Goal: Transaction & Acquisition: Book appointment/travel/reservation

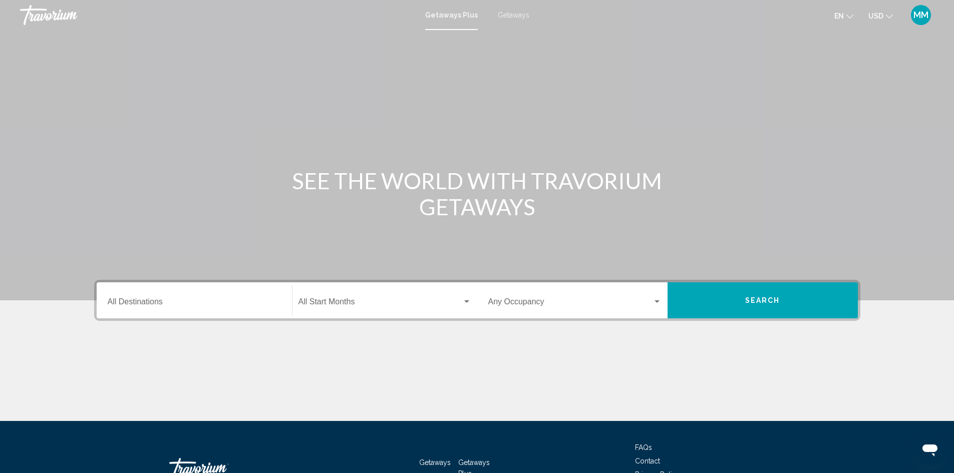
click at [508, 16] on span "Getaways" at bounding box center [514, 15] width 32 height 8
click at [455, 16] on span "Getaways Plus" at bounding box center [449, 15] width 47 height 8
click at [185, 304] on input "Destination All Destinations" at bounding box center [194, 303] width 173 height 9
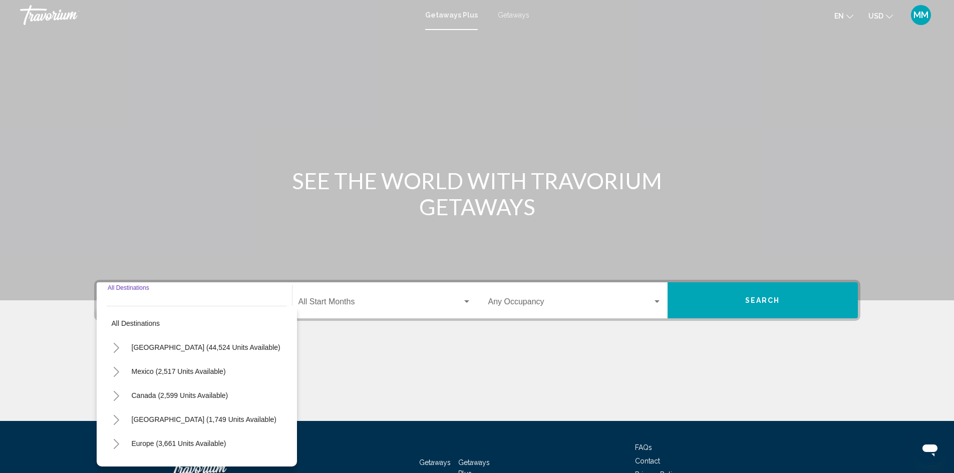
scroll to position [71, 0]
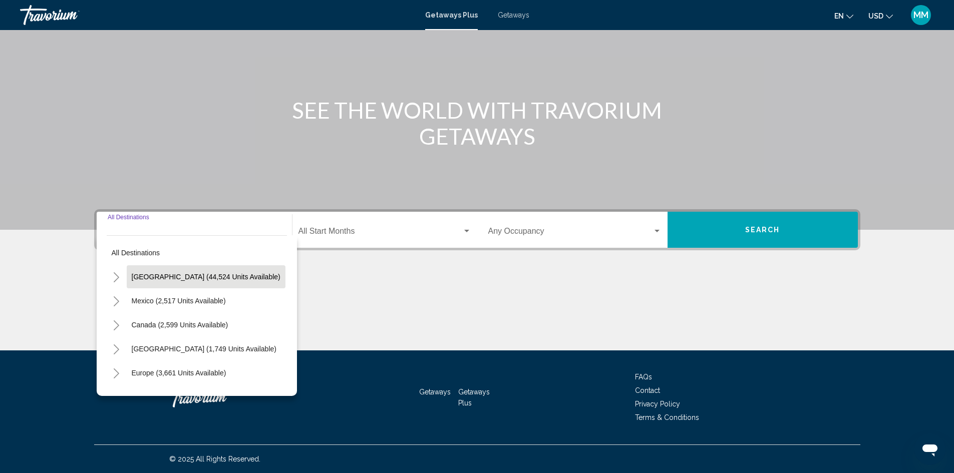
click at [238, 277] on span "[GEOGRAPHIC_DATA] (44,524 units available)" at bounding box center [206, 277] width 149 height 8
type input "**********"
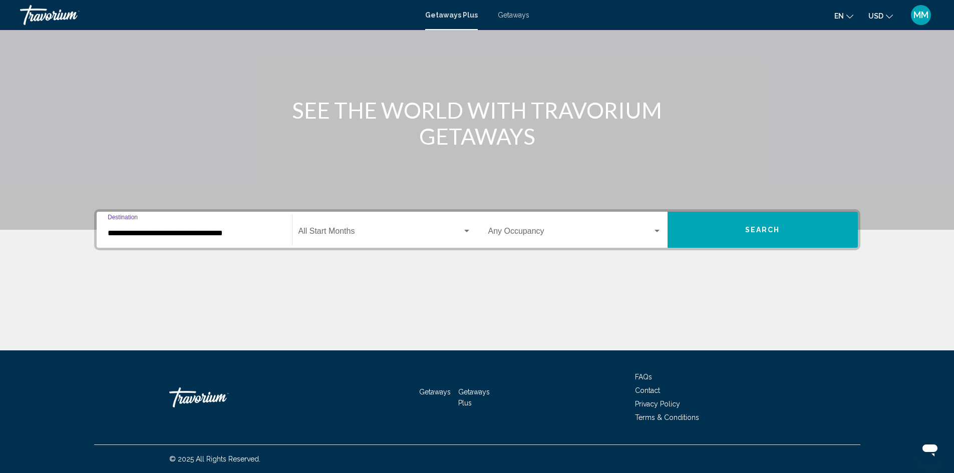
click at [332, 234] on span "Search widget" at bounding box center [380, 233] width 164 height 9
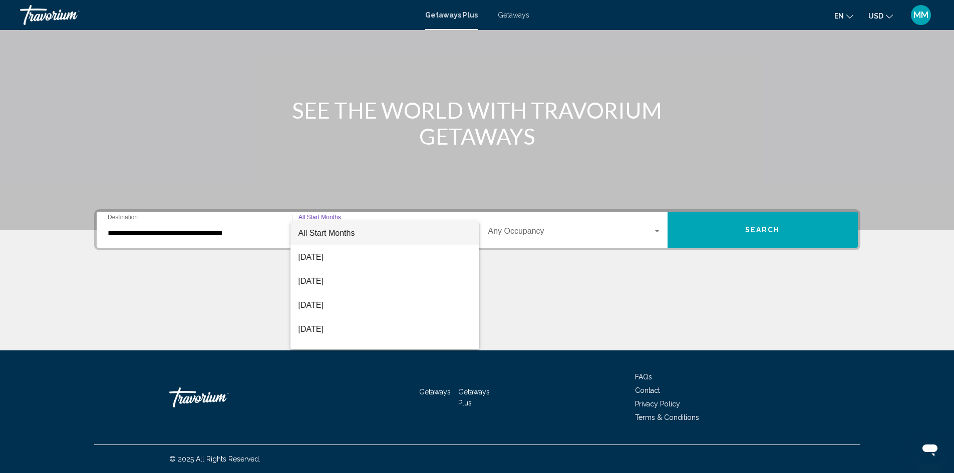
click at [343, 236] on span "All Start Months" at bounding box center [326, 233] width 57 height 9
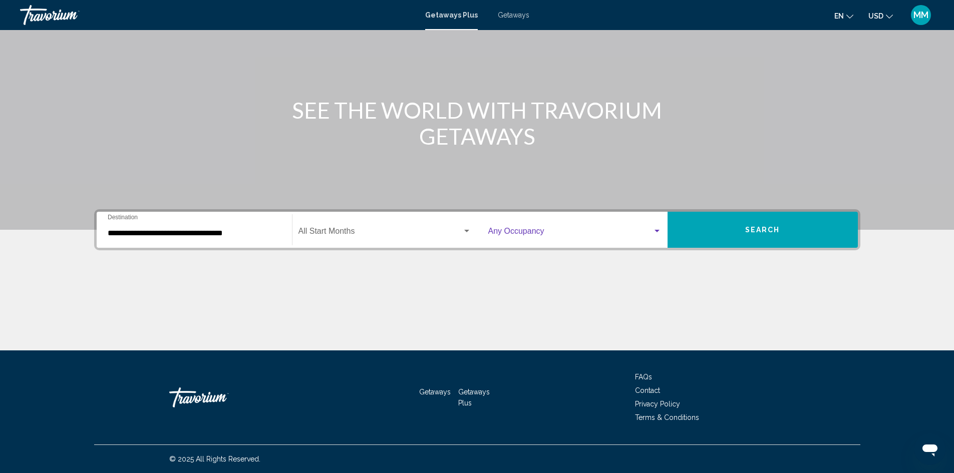
click at [542, 230] on span "Search widget" at bounding box center [570, 233] width 164 height 9
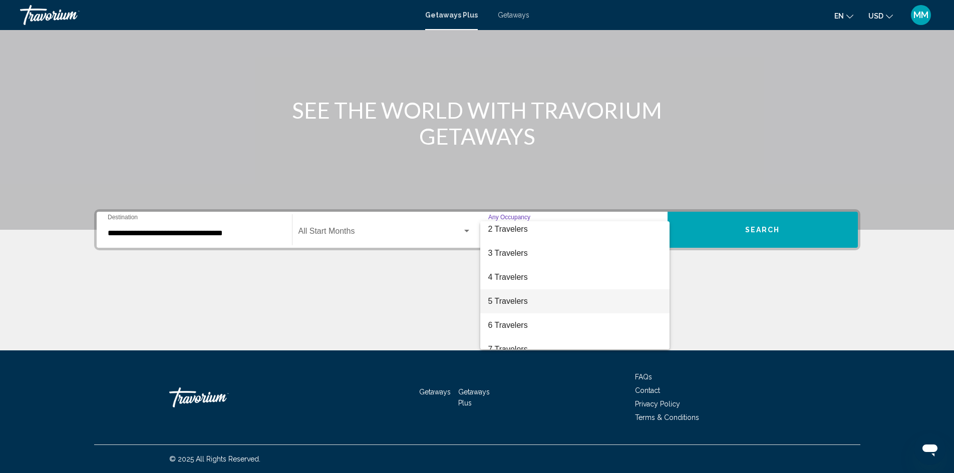
scroll to position [50, 0]
click at [520, 296] on span "6 Travelers" at bounding box center [574, 303] width 173 height 24
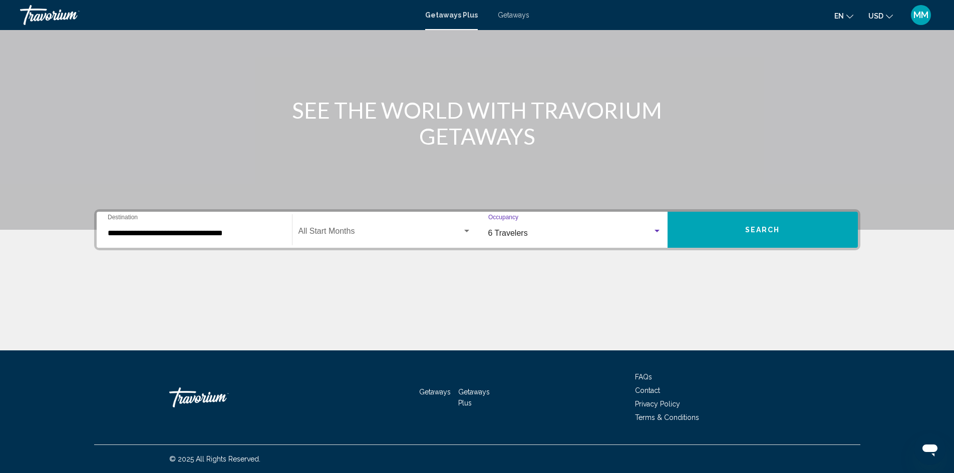
click at [741, 227] on button "Search" at bounding box center [763, 230] width 190 height 36
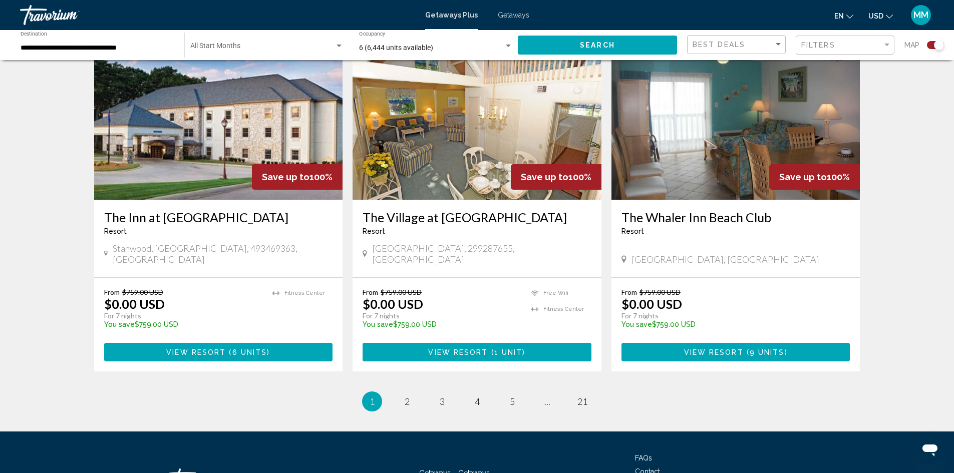
scroll to position [1470, 0]
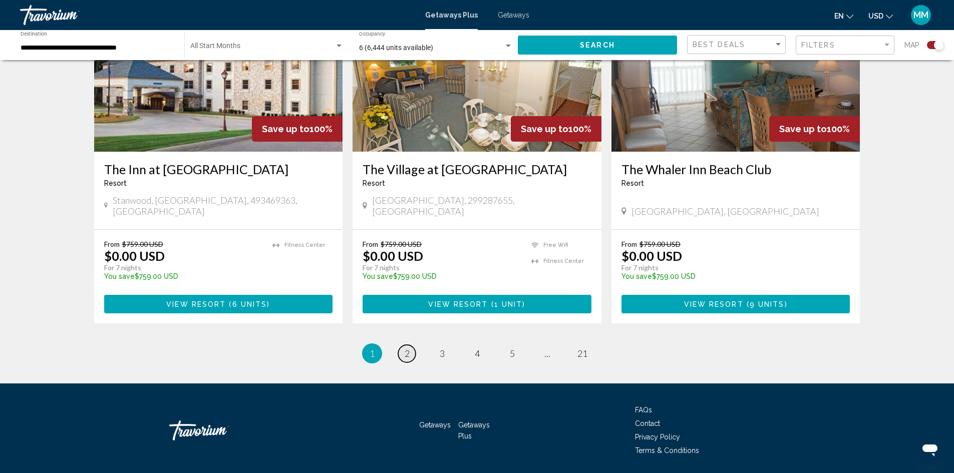
click at [407, 348] on span "2" at bounding box center [407, 353] width 5 height 11
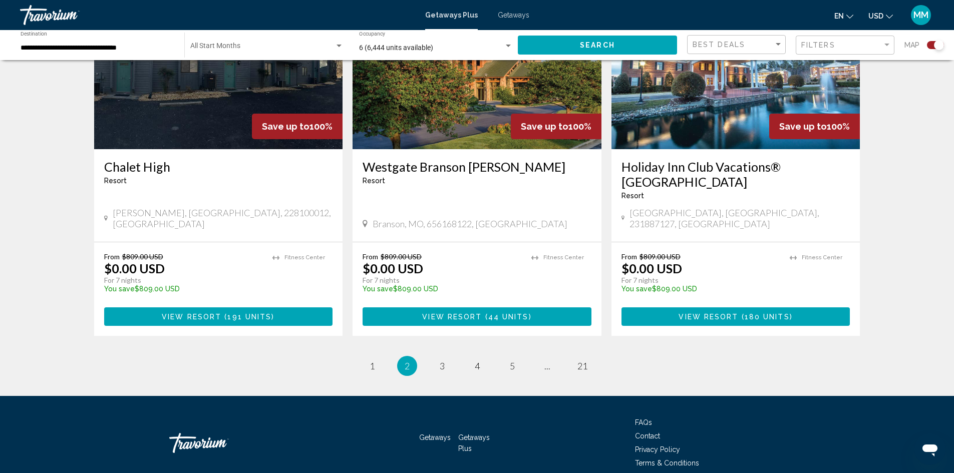
scroll to position [1500, 0]
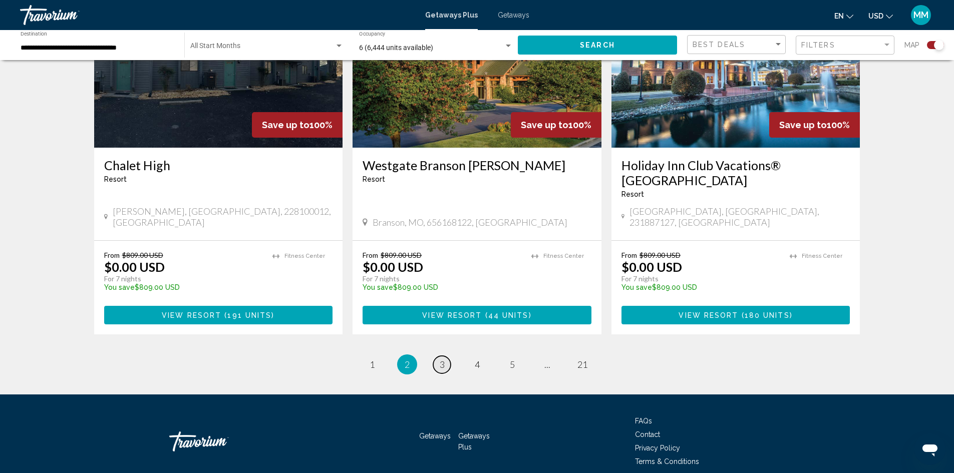
click at [447, 356] on link "page 3" at bounding box center [442, 365] width 18 height 18
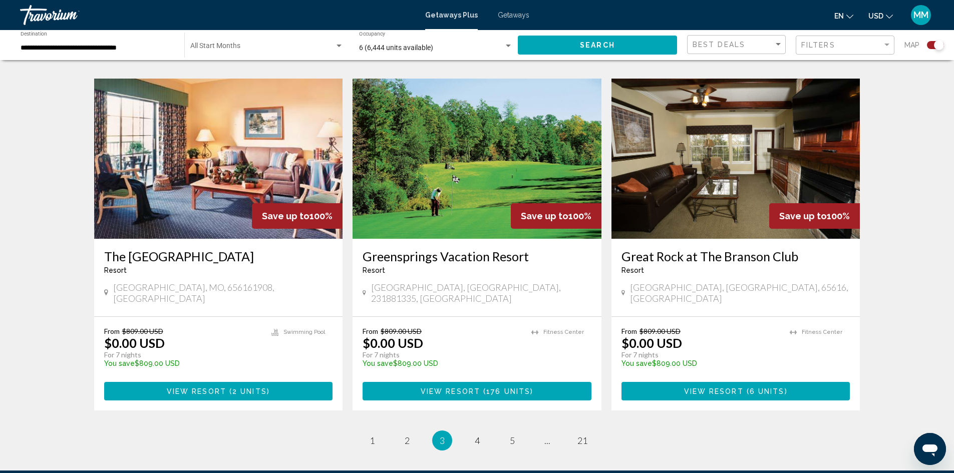
scroll to position [1402, 0]
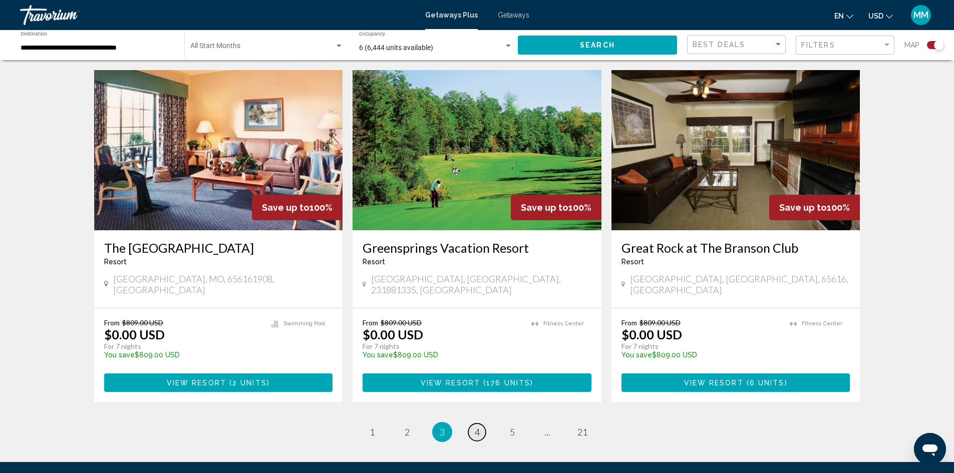
click at [476, 427] on span "4" at bounding box center [477, 432] width 5 height 11
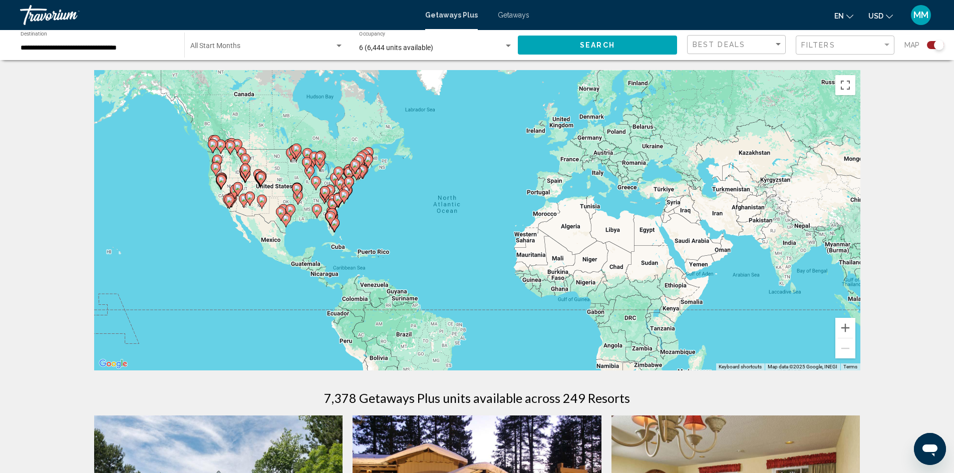
click at [506, 46] on div "Search widget" at bounding box center [508, 46] width 5 height 3
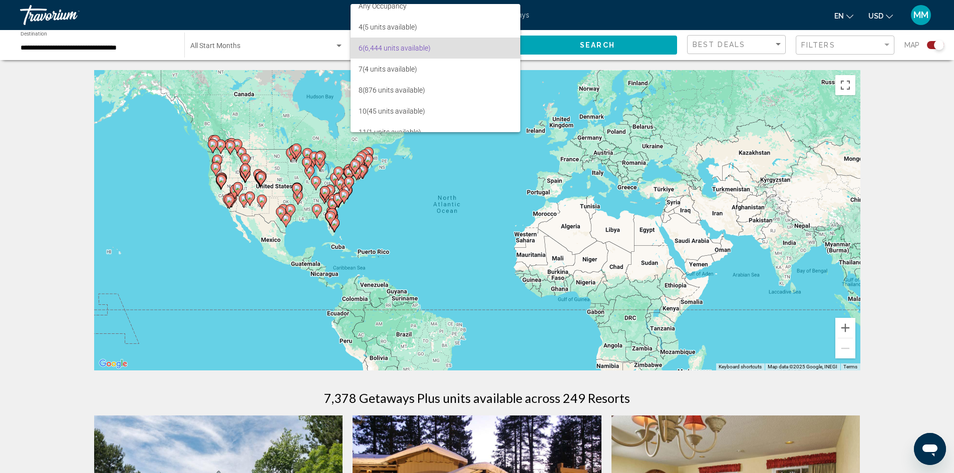
scroll to position [40, 0]
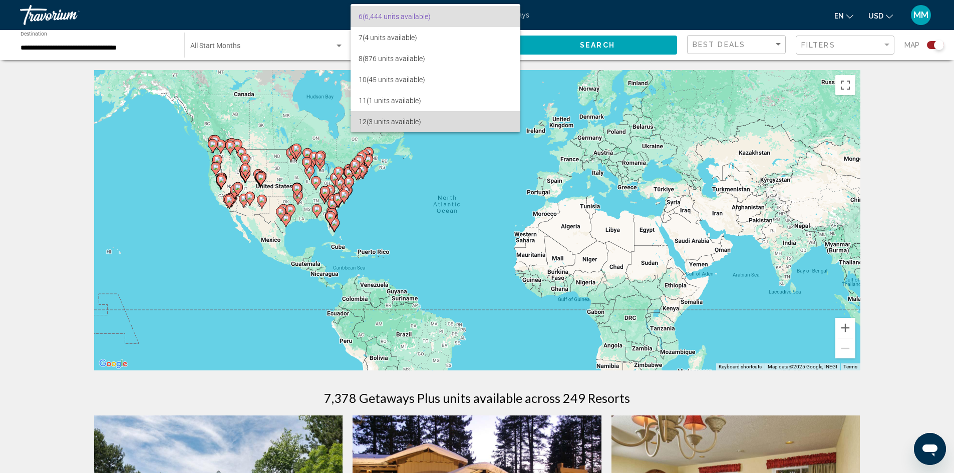
click at [460, 118] on span "12 (3 units available)" at bounding box center [436, 121] width 154 height 21
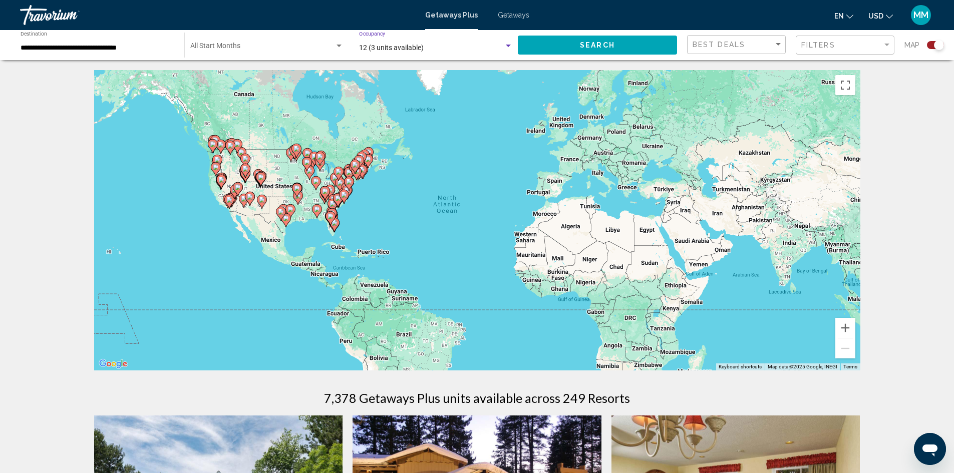
click at [558, 41] on button "Search" at bounding box center [597, 45] width 159 height 19
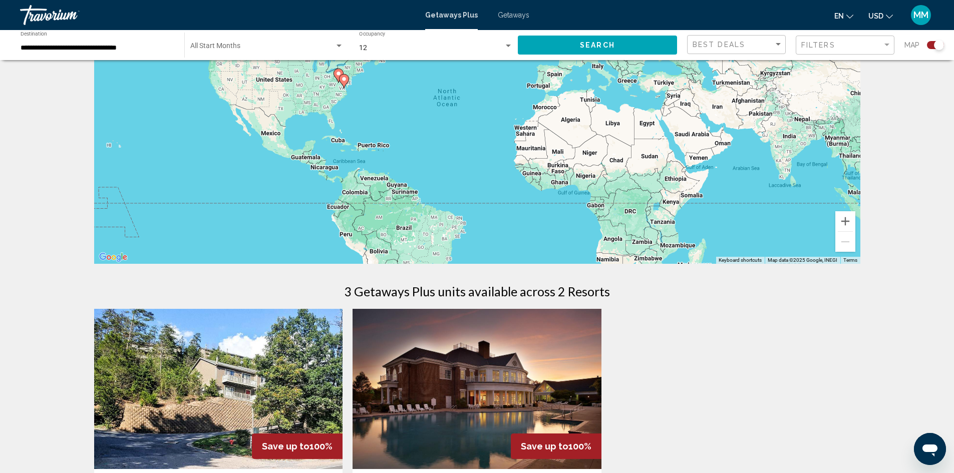
scroll to position [300, 0]
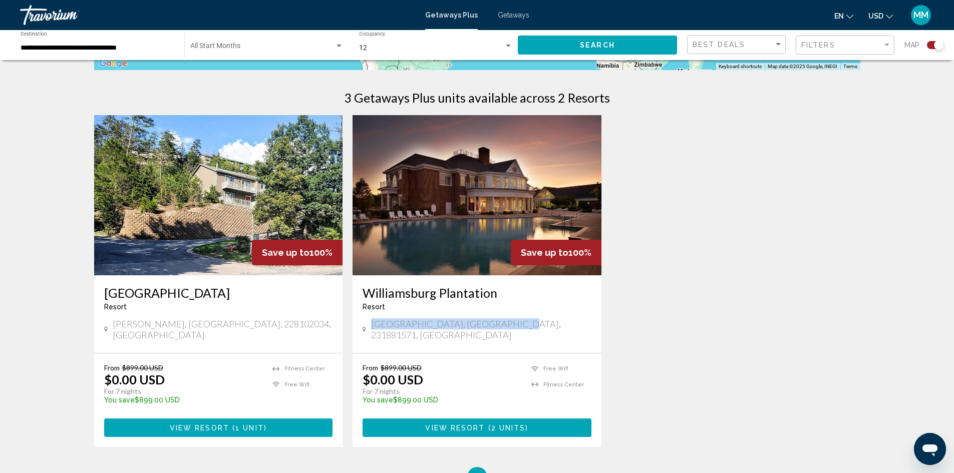
drag, startPoint x: 374, startPoint y: 328, endPoint x: 510, endPoint y: 321, distance: 135.9
click at [510, 321] on div "[GEOGRAPHIC_DATA], [GEOGRAPHIC_DATA], 231881571, [GEOGRAPHIC_DATA]" at bounding box center [477, 329] width 229 height 22
copy span "[GEOGRAPHIC_DATA], [GEOGRAPHIC_DATA], 231881571, [GEOGRAPHIC_DATA]"
drag, startPoint x: 212, startPoint y: 329, endPoint x: 115, endPoint y: 335, distance: 97.3
click at [115, 335] on div "[GEOGRAPHIC_DATA] - This is an adults only resort [GEOGRAPHIC_DATA], [GEOGRAPHI…" at bounding box center [218, 314] width 249 height 78
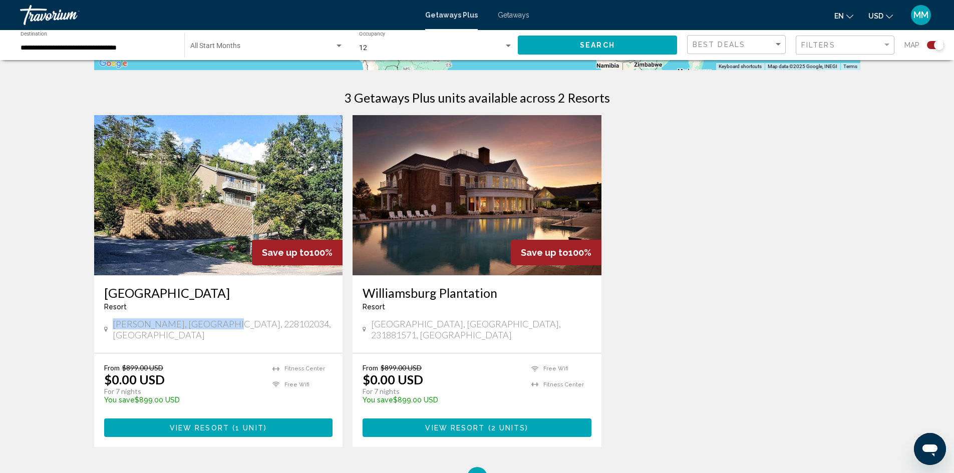
copy span "[PERSON_NAME], [GEOGRAPHIC_DATA], 228102034, [GEOGRAPHIC_DATA]"
click at [498, 326] on span "[GEOGRAPHIC_DATA], [GEOGRAPHIC_DATA], 231881571, [GEOGRAPHIC_DATA]" at bounding box center [481, 329] width 220 height 22
drag, startPoint x: 519, startPoint y: 327, endPoint x: 367, endPoint y: 328, distance: 151.7
click at [367, 328] on div "[GEOGRAPHIC_DATA], [GEOGRAPHIC_DATA], 231881571, [GEOGRAPHIC_DATA]" at bounding box center [477, 329] width 229 height 22
copy span "[GEOGRAPHIC_DATA], [GEOGRAPHIC_DATA], 231881571, [GEOGRAPHIC_DATA]"
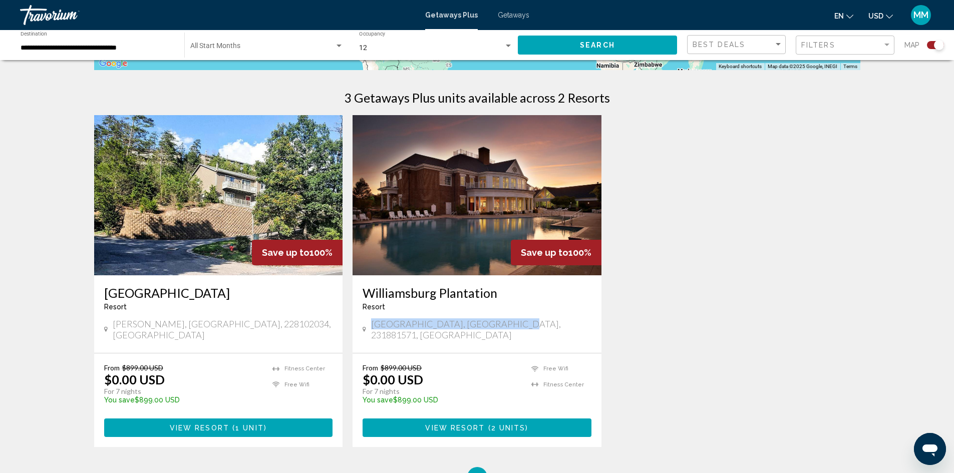
click at [696, 325] on div "Save up to 100% [GEOGRAPHIC_DATA] - This is an adults only resort [GEOGRAPHIC_D…" at bounding box center [477, 291] width 776 height 352
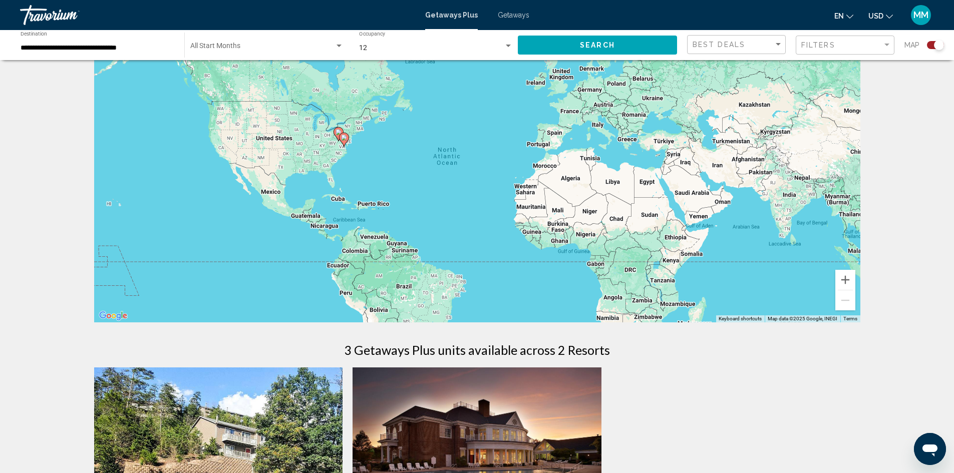
scroll to position [0, 0]
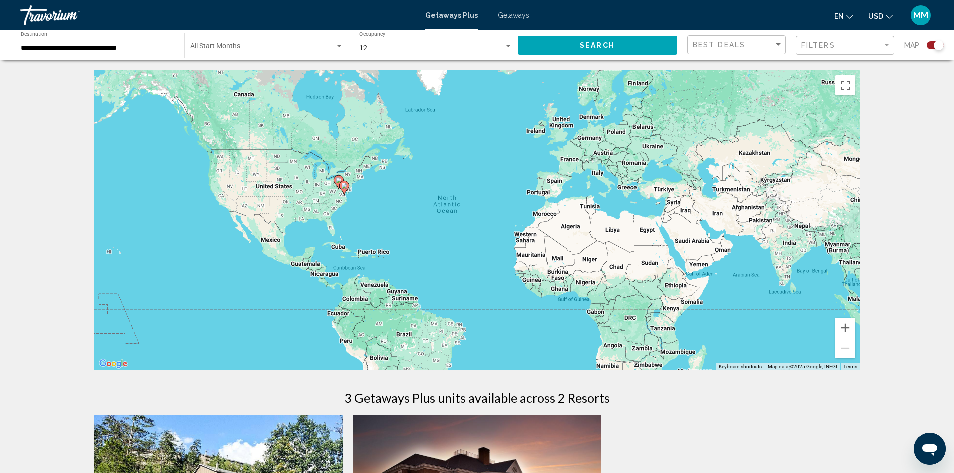
click at [506, 47] on div "Search widget" at bounding box center [508, 46] width 5 height 3
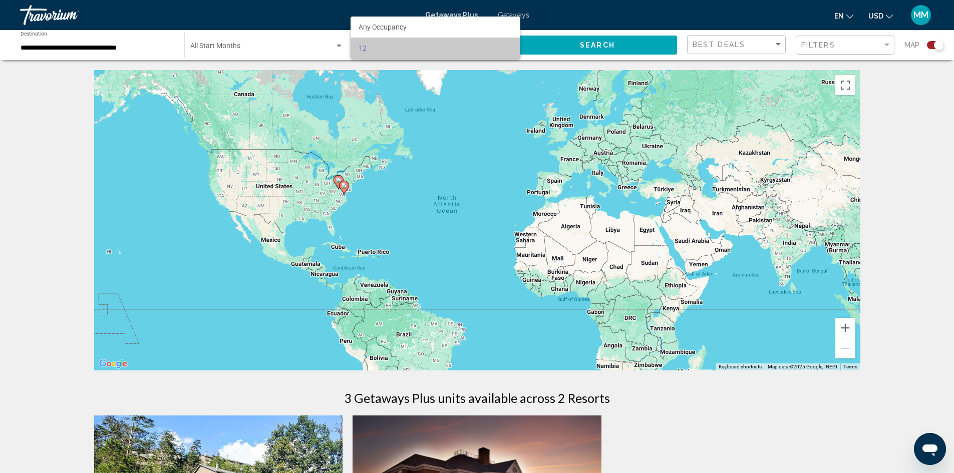
click at [512, 50] on span "12" at bounding box center [436, 48] width 154 height 21
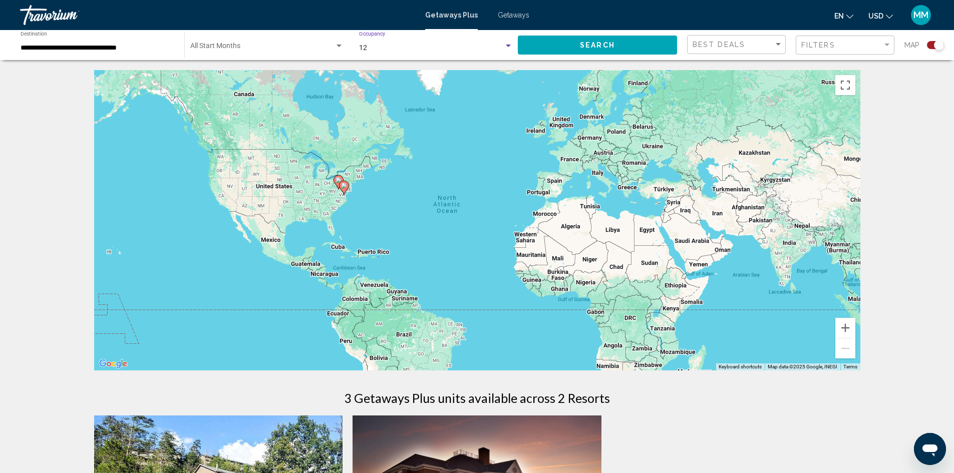
click at [506, 44] on div "Search widget" at bounding box center [508, 46] width 9 height 8
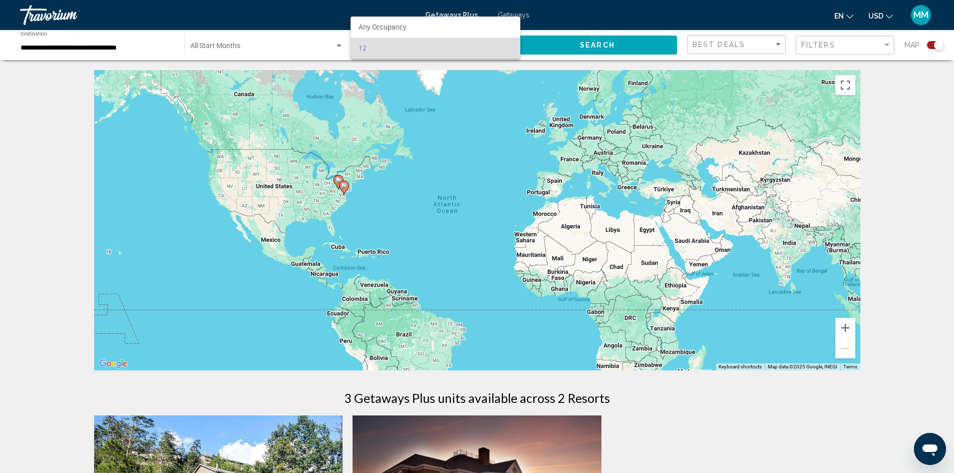
click at [300, 37] on div at bounding box center [477, 236] width 954 height 473
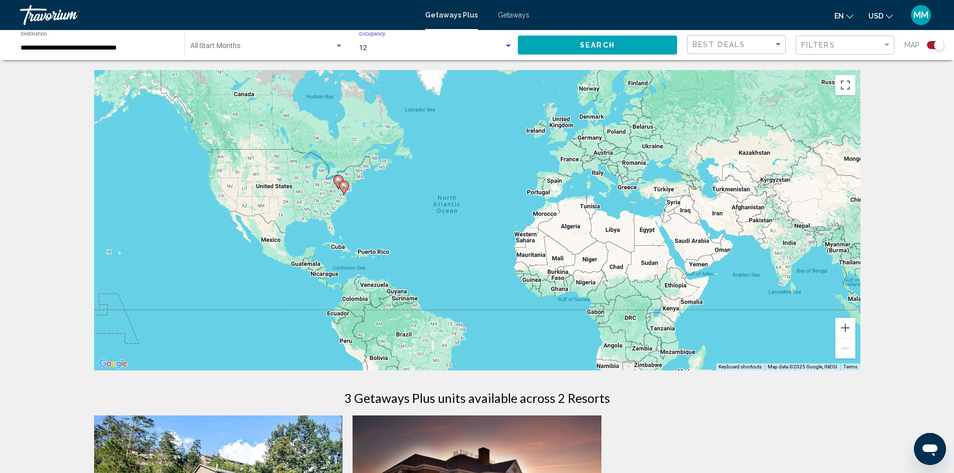
click at [508, 46] on div "Search widget" at bounding box center [508, 46] width 5 height 3
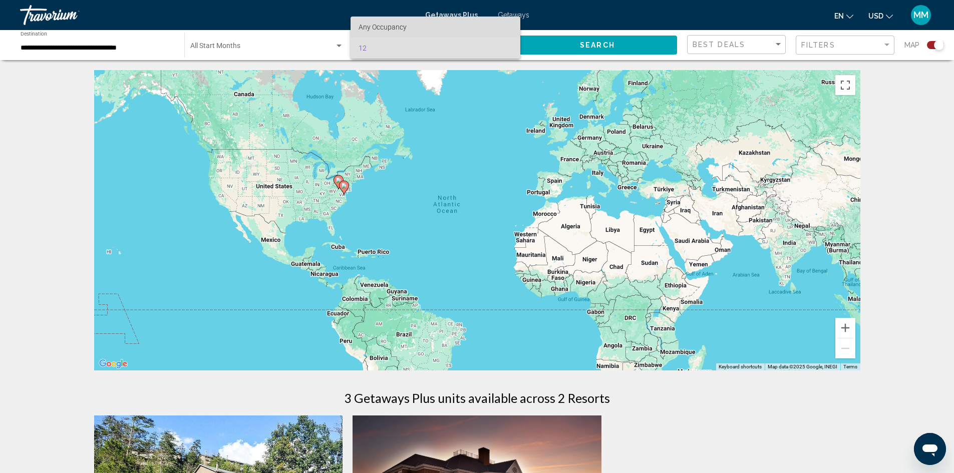
click at [487, 33] on span "Any Occupancy" at bounding box center [436, 27] width 154 height 21
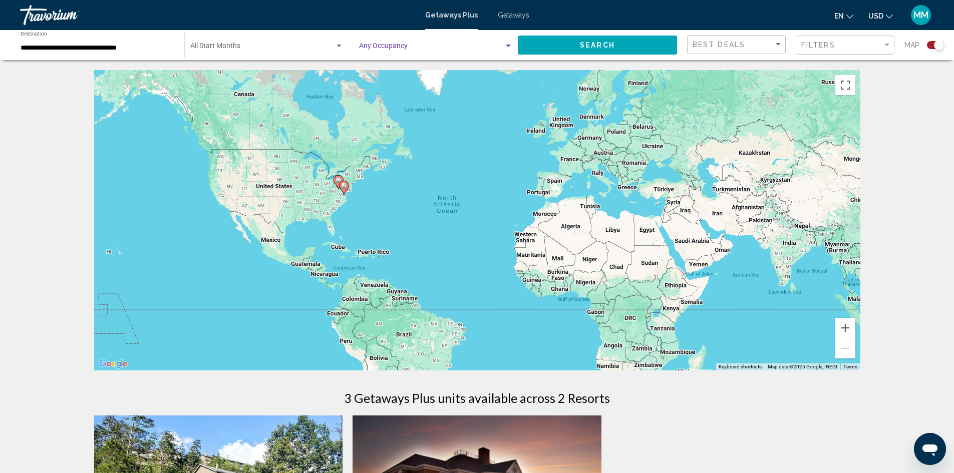
click at [508, 44] on div "Search widget" at bounding box center [508, 46] width 9 height 8
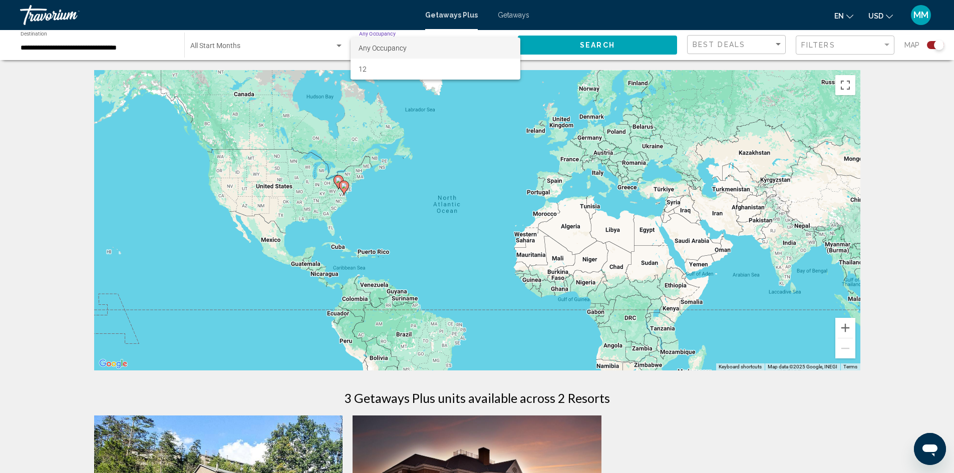
click at [507, 45] on span "Any Occupancy" at bounding box center [436, 48] width 154 height 21
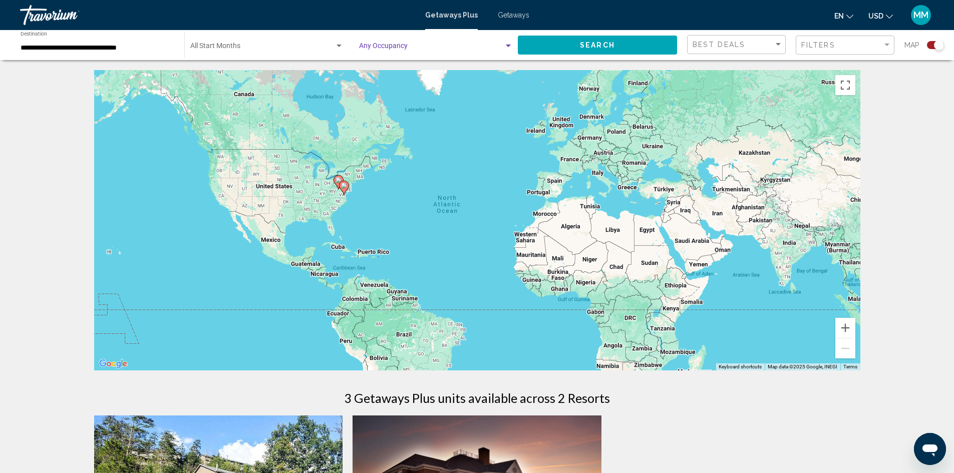
click at [508, 41] on div "Occupancy Any Occupancy" at bounding box center [436, 46] width 154 height 28
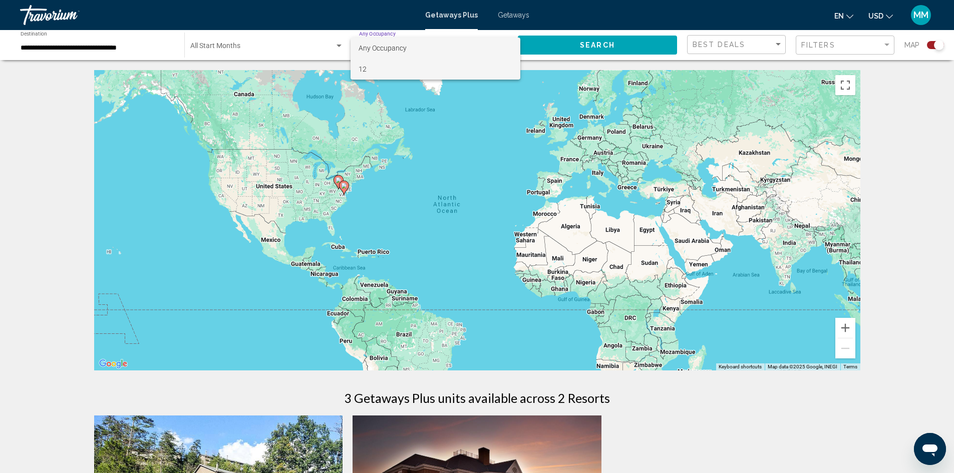
click at [480, 69] on span "12" at bounding box center [436, 69] width 154 height 21
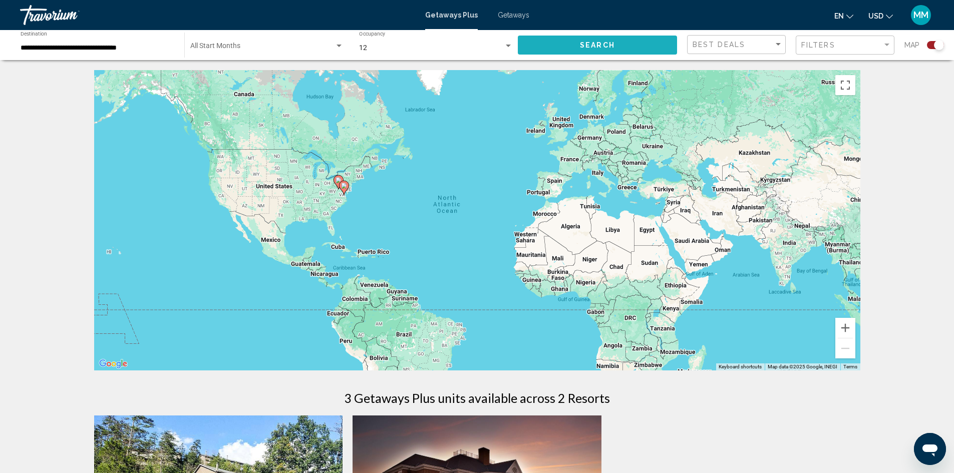
click at [563, 41] on button "Search" at bounding box center [597, 45] width 159 height 19
click at [505, 39] on div "12 Occupancy Any Occupancy" at bounding box center [436, 46] width 154 height 28
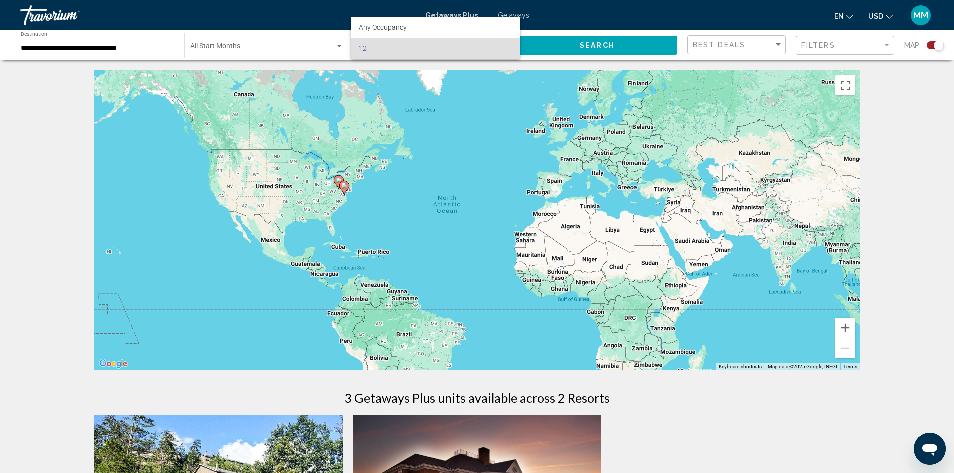
click at [334, 41] on div at bounding box center [477, 236] width 954 height 473
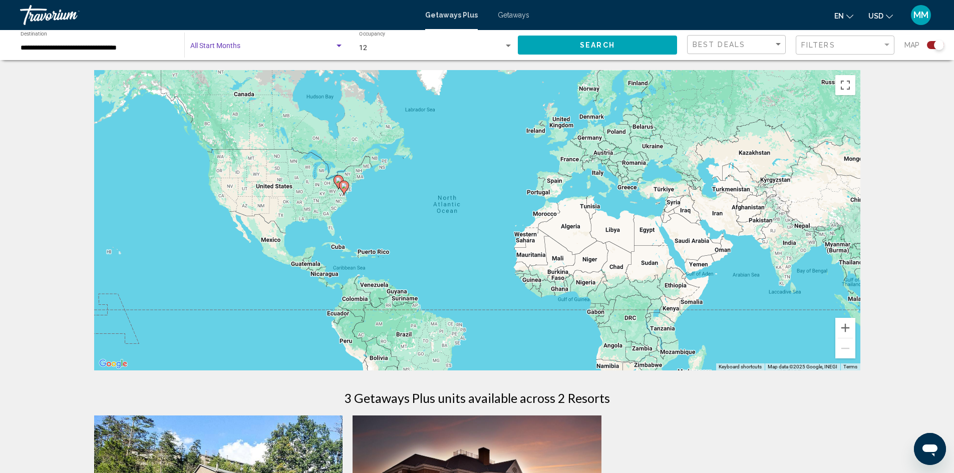
click at [343, 48] on div "Search widget" at bounding box center [339, 46] width 9 height 8
click at [343, 48] on span "All Start Months" at bounding box center [266, 48] width 153 height 21
click at [360, 46] on span "12" at bounding box center [363, 48] width 8 height 8
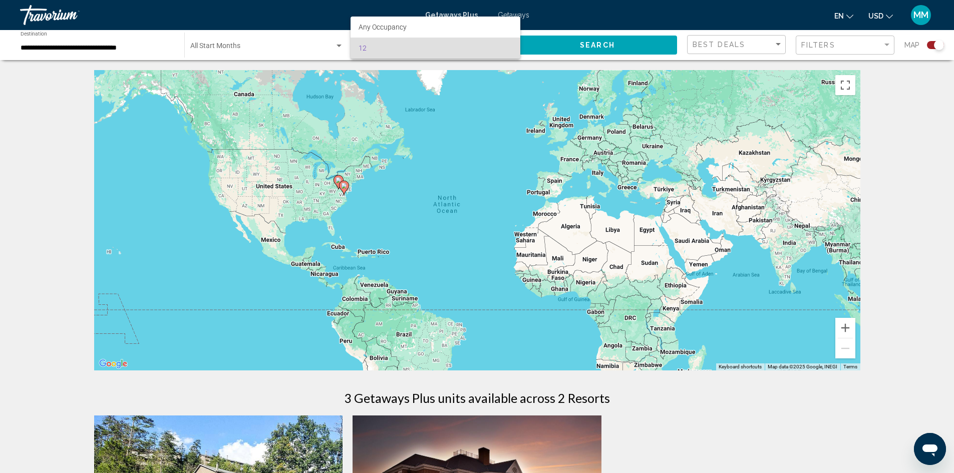
click at [336, 130] on div at bounding box center [477, 236] width 954 height 473
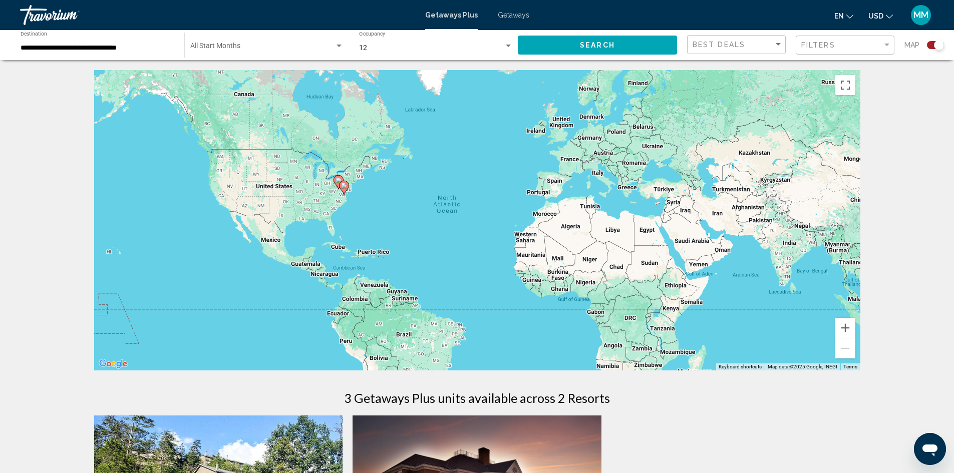
click at [936, 46] on div "Search widget" at bounding box center [939, 45] width 10 height 10
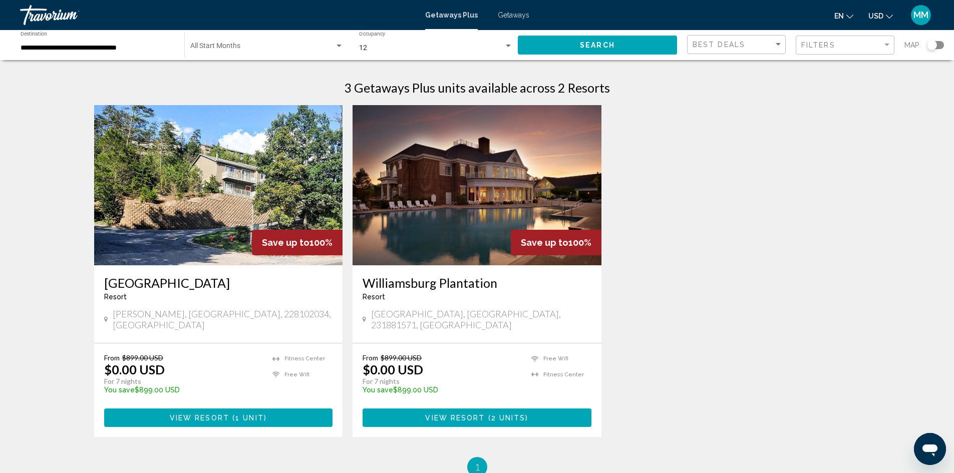
click at [508, 46] on div "Search widget" at bounding box center [508, 46] width 5 height 3
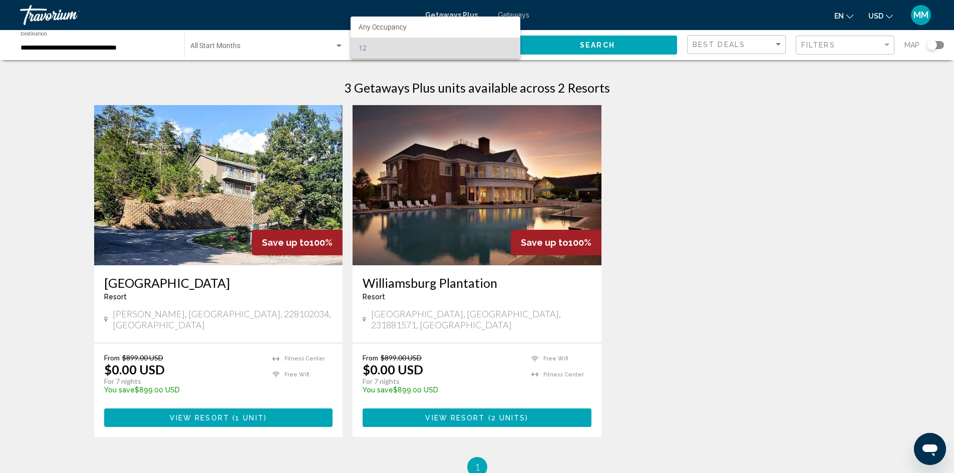
drag, startPoint x: 692, startPoint y: 119, endPoint x: 681, endPoint y: 116, distance: 11.1
click at [690, 118] on div at bounding box center [477, 236] width 954 height 473
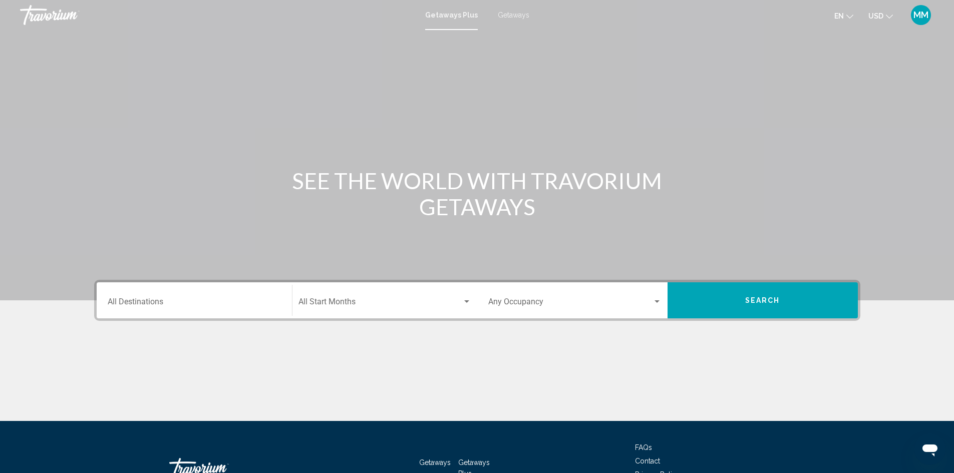
click at [514, 23] on div "Getaways Plus Getaways en English Español Français Italiano Português русский U…" at bounding box center [477, 15] width 954 height 21
click at [513, 17] on span "Getaways" at bounding box center [514, 15] width 32 height 8
click at [177, 308] on input "Destination All Destinations" at bounding box center [194, 303] width 173 height 9
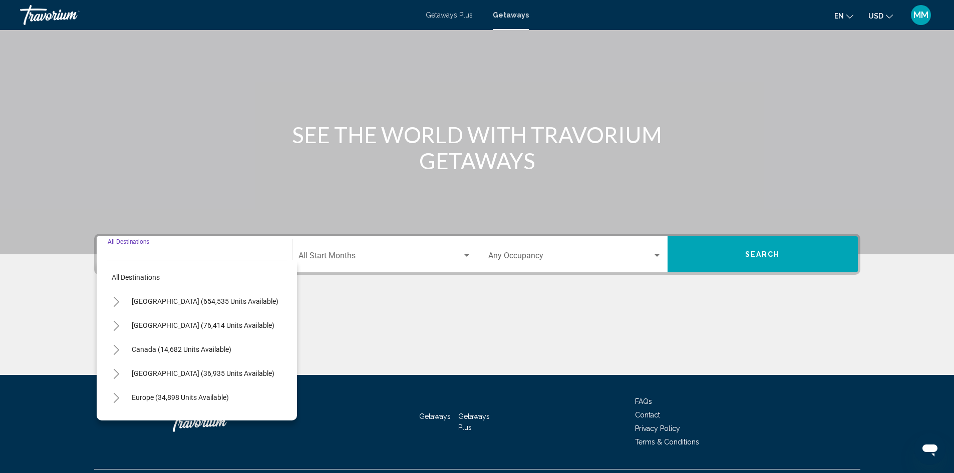
scroll to position [71, 0]
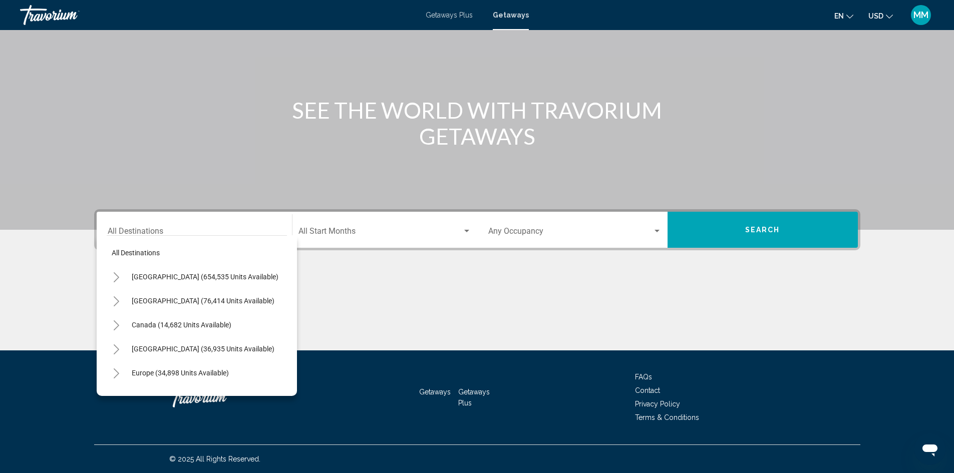
click at [454, 17] on span "Getaways Plus" at bounding box center [449, 15] width 47 height 8
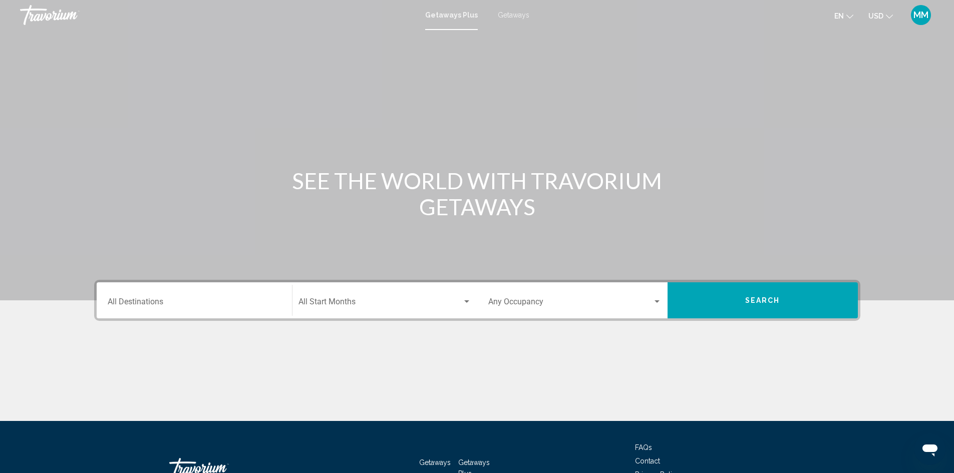
click at [195, 302] on input "Destination All Destinations" at bounding box center [194, 303] width 173 height 9
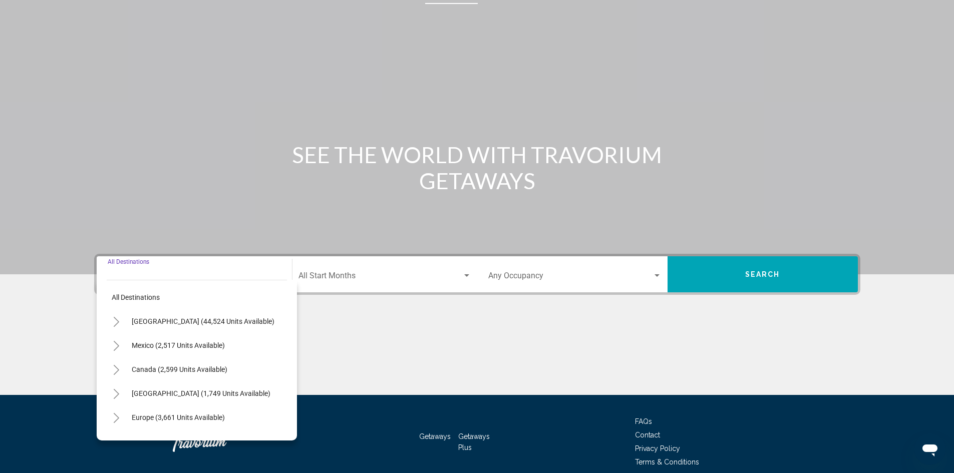
scroll to position [71, 0]
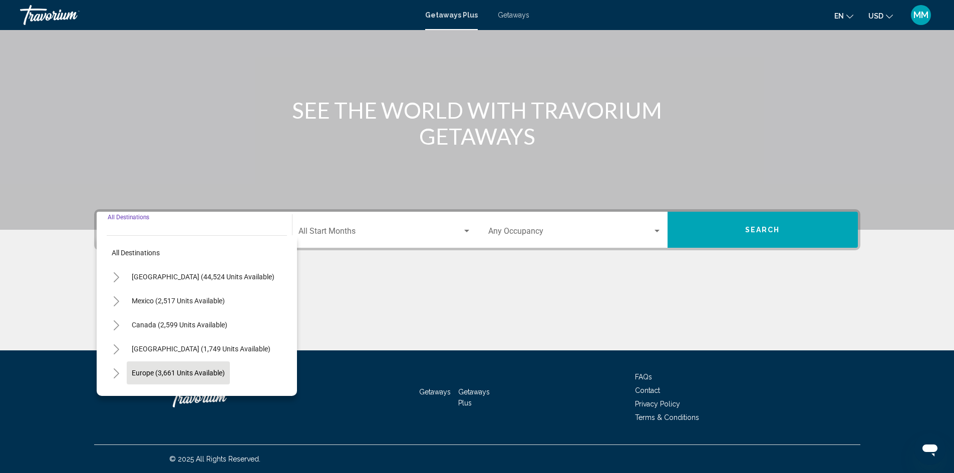
click at [187, 373] on span "Europe (3,661 units available)" at bounding box center [178, 373] width 93 height 8
type input "**********"
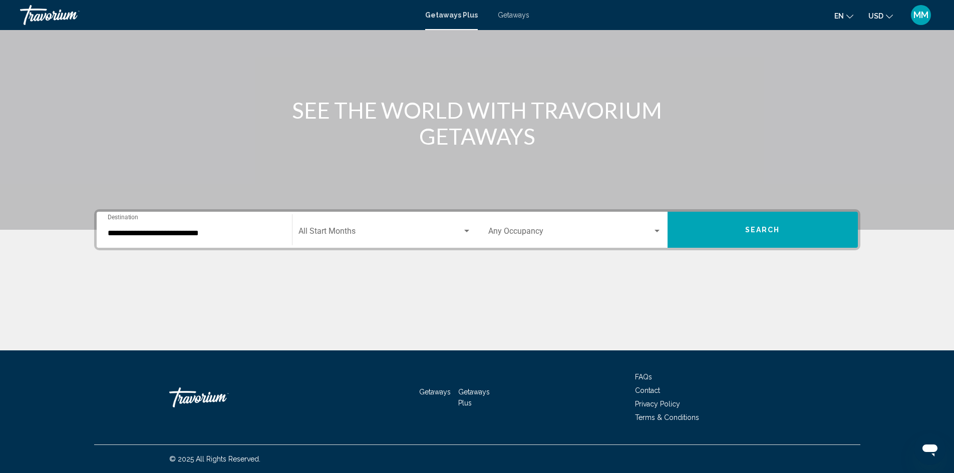
click at [355, 239] on div "Start Month All Start Months" at bounding box center [384, 230] width 173 height 32
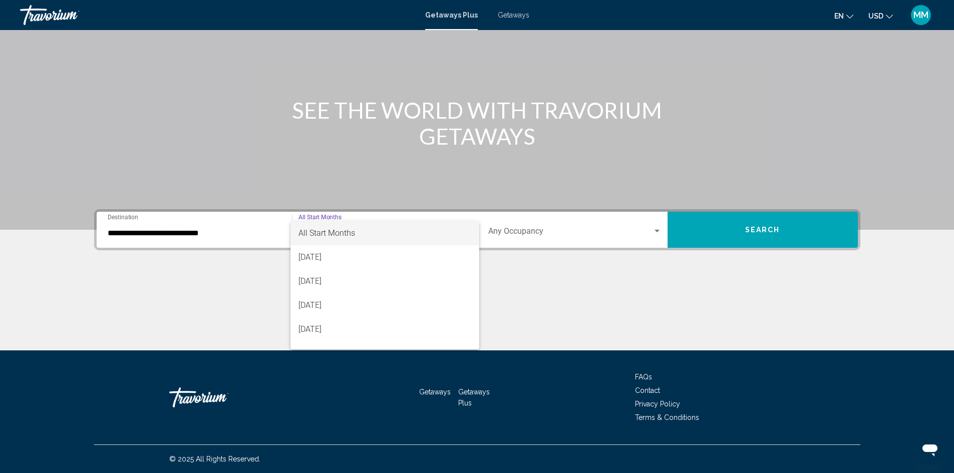
click at [355, 239] on span "All Start Months" at bounding box center [384, 233] width 173 height 24
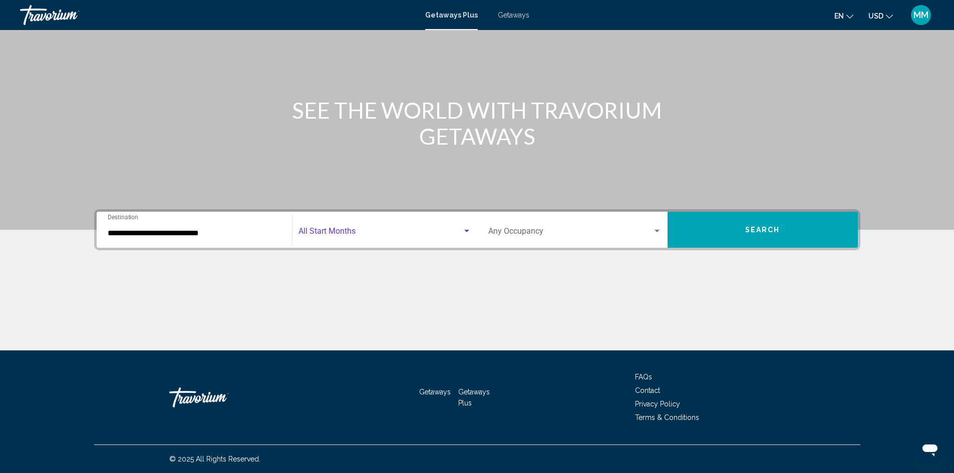
click at [510, 221] on div "Occupancy Any Occupancy" at bounding box center [574, 230] width 173 height 32
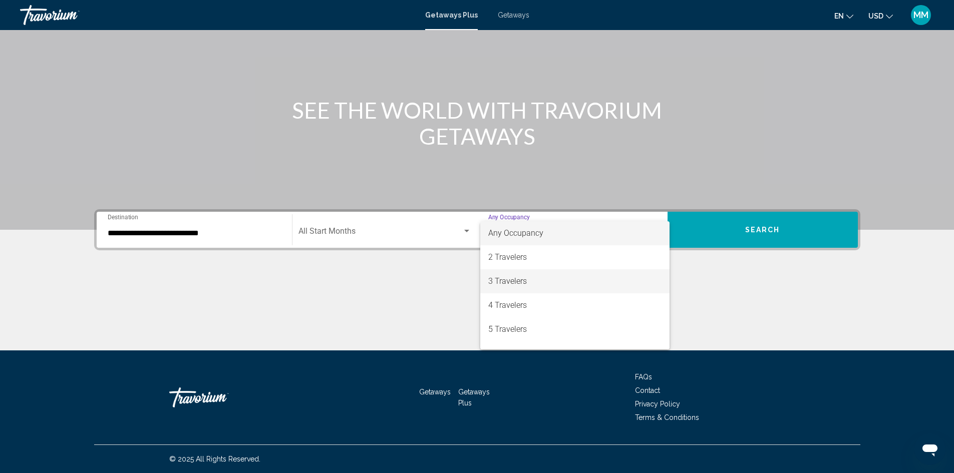
scroll to position [50, 0]
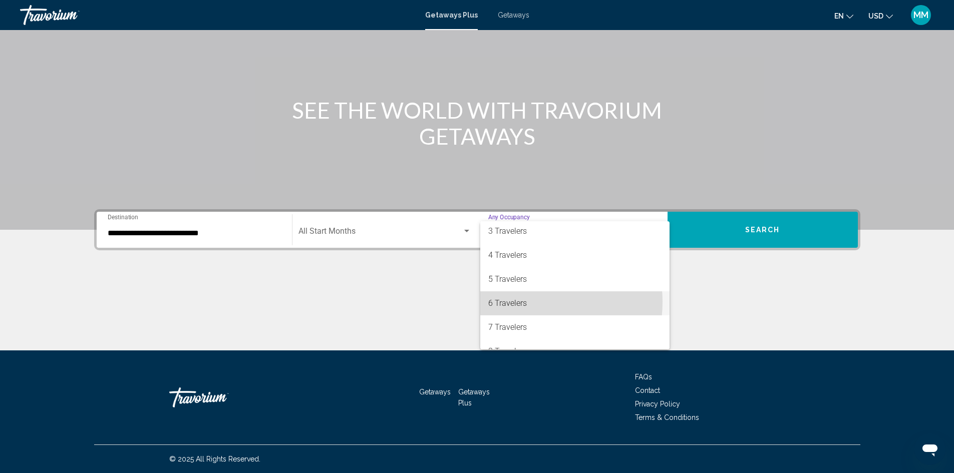
click at [523, 302] on span "6 Travelers" at bounding box center [574, 303] width 173 height 24
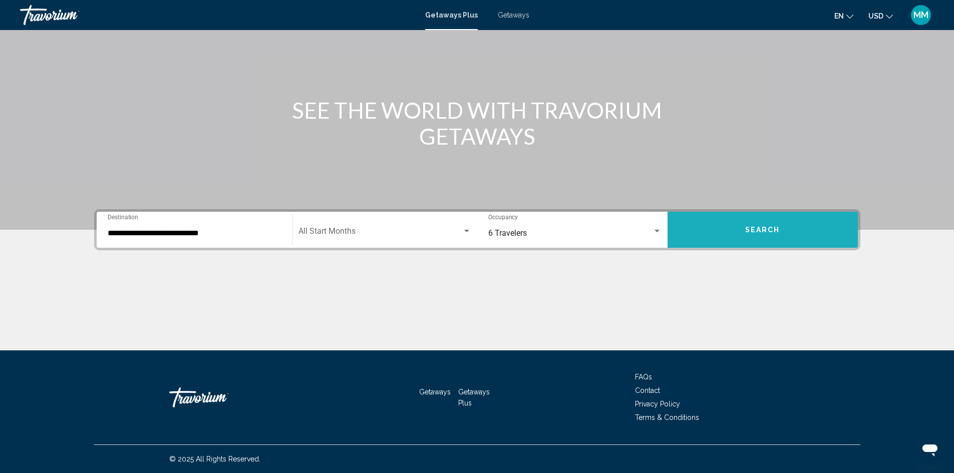
click at [732, 234] on button "Search" at bounding box center [763, 230] width 190 height 36
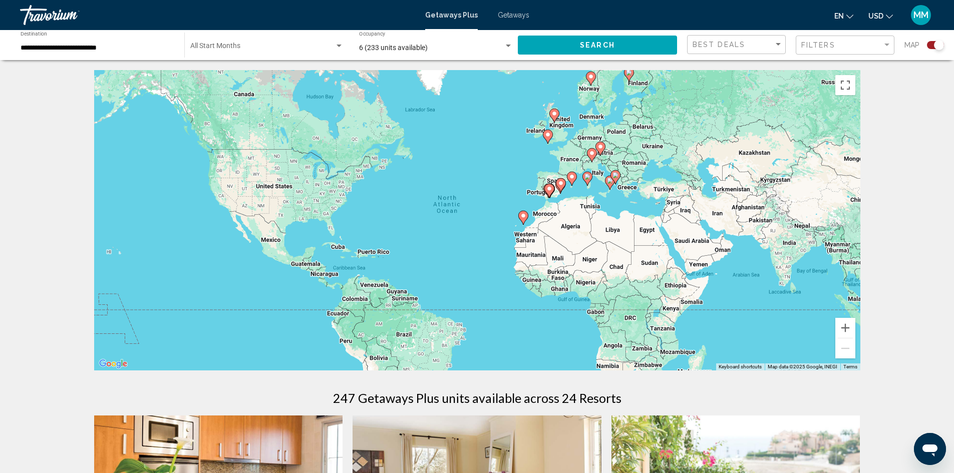
click at [937, 45] on div "Search widget" at bounding box center [939, 45] width 10 height 10
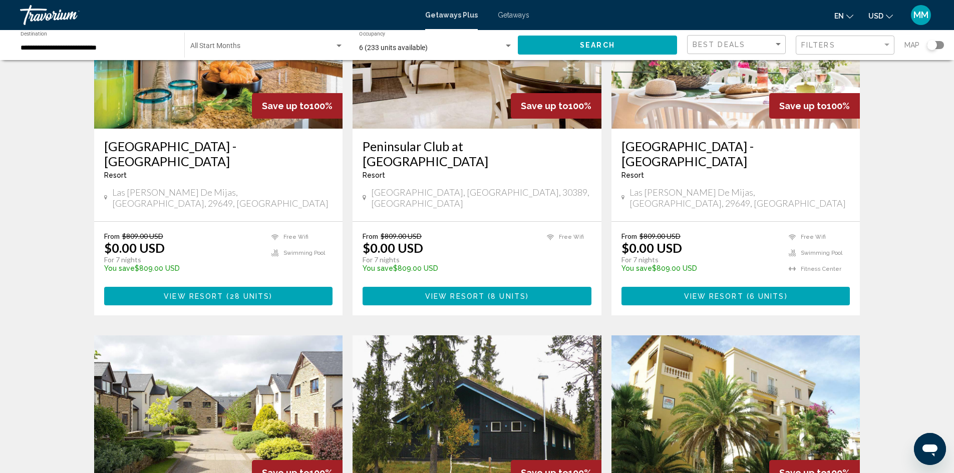
scroll to position [50, 0]
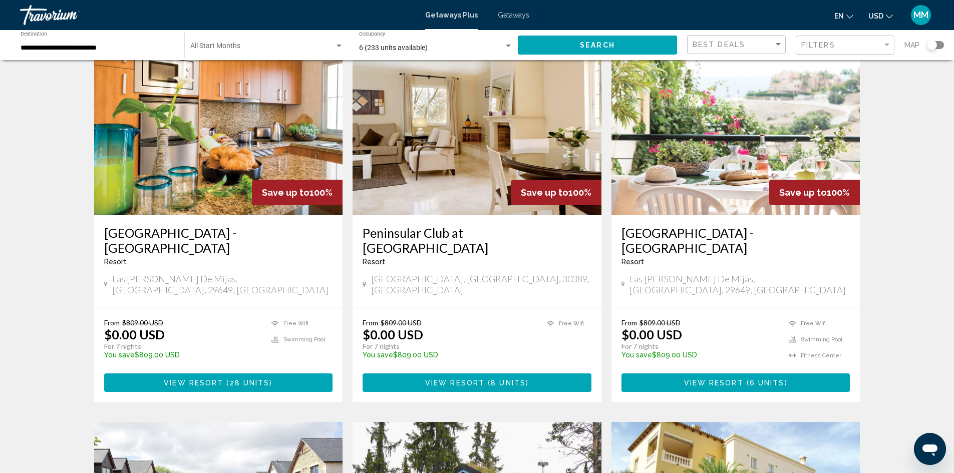
click at [159, 42] on div "**********" at bounding box center [98, 46] width 154 height 28
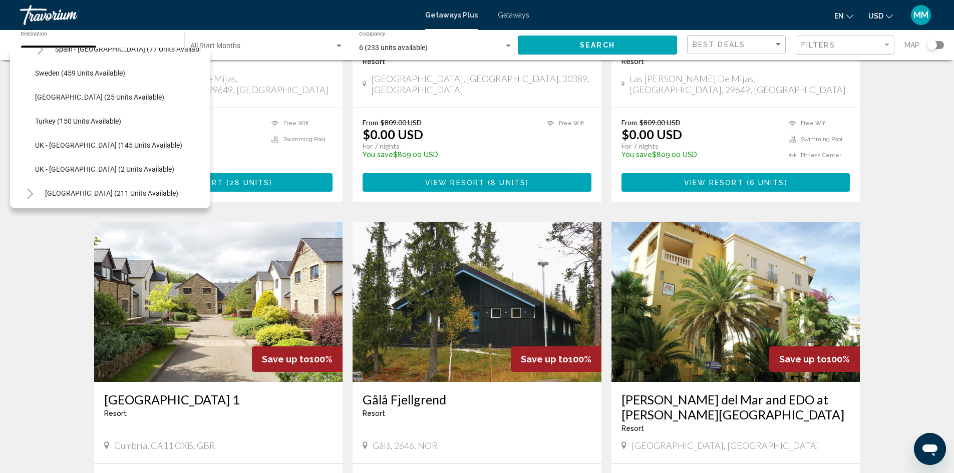
scroll to position [107, 0]
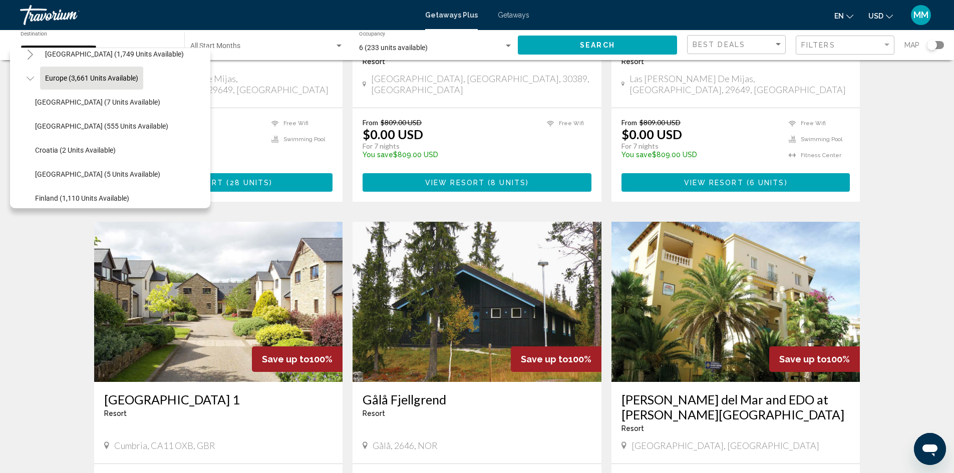
click at [30, 76] on icon "Toggle Europe (3,661 units available)" at bounding box center [31, 79] width 8 height 10
click at [105, 150] on span "[GEOGRAPHIC_DATA] (4,358 units available)" at bounding box center [114, 150] width 139 height 8
type input "**********"
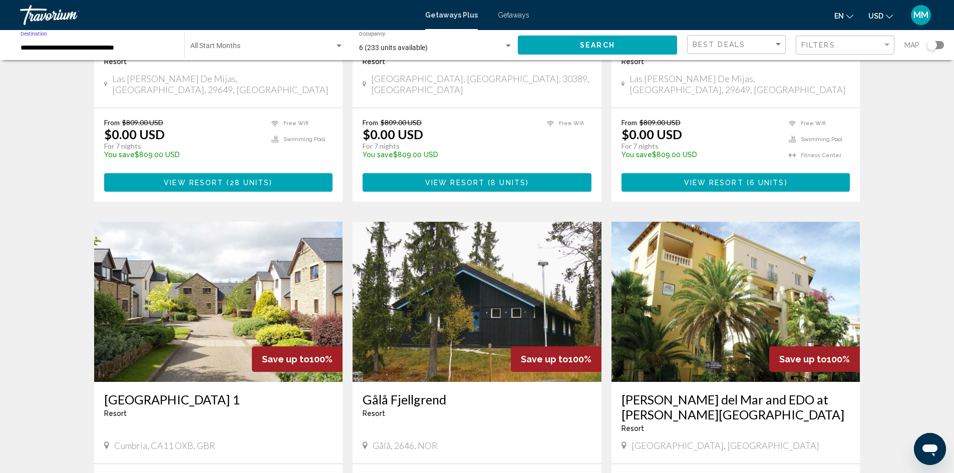
click at [603, 47] on span "Search" at bounding box center [597, 46] width 35 height 8
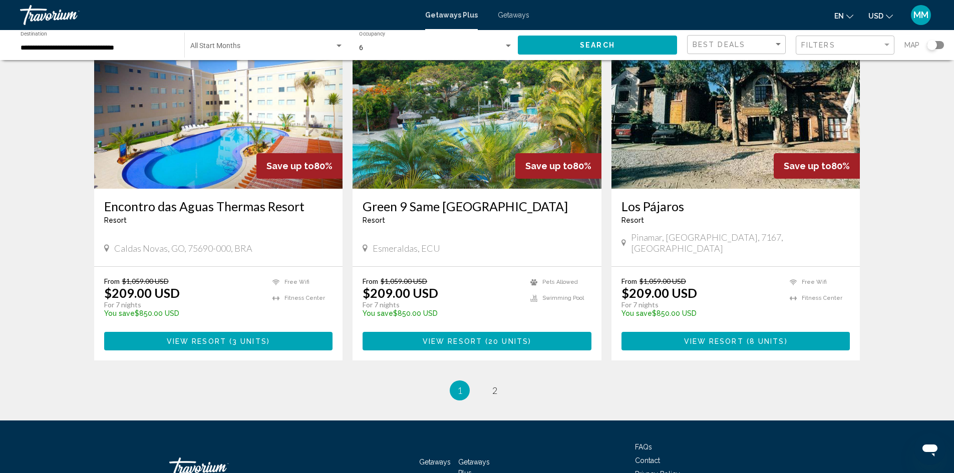
scroll to position [1159, 0]
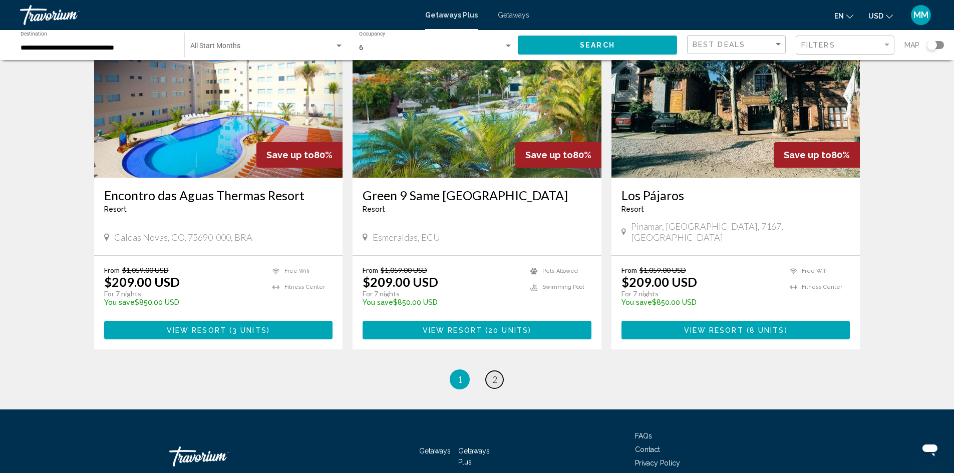
click at [495, 374] on span "2" at bounding box center [494, 379] width 5 height 11
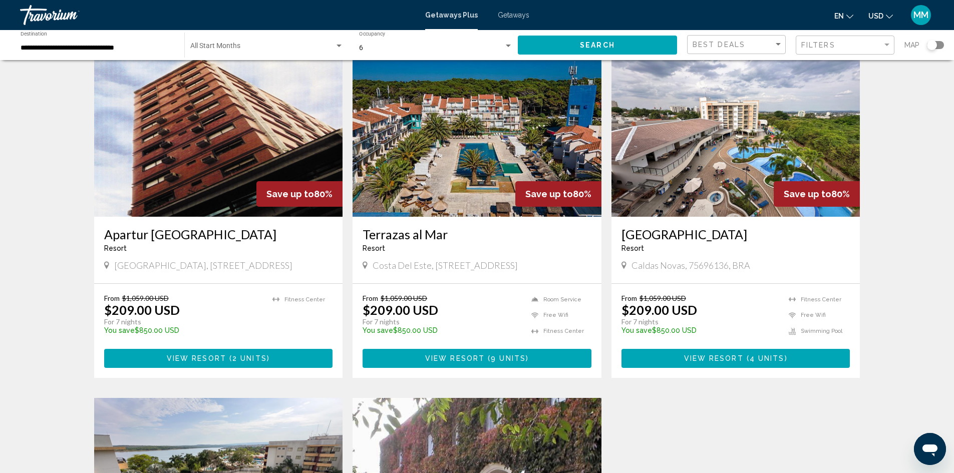
scroll to position [401, 0]
